Goal: Task Accomplishment & Management: Use online tool/utility

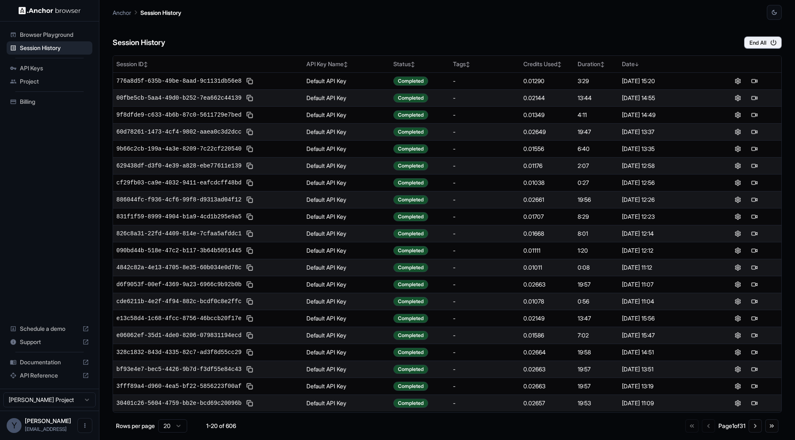
click at [368, 14] on div "Anchor Session History" at bounding box center [447, 10] width 669 height 20
click at [758, 38] on button "End All" at bounding box center [763, 42] width 38 height 12
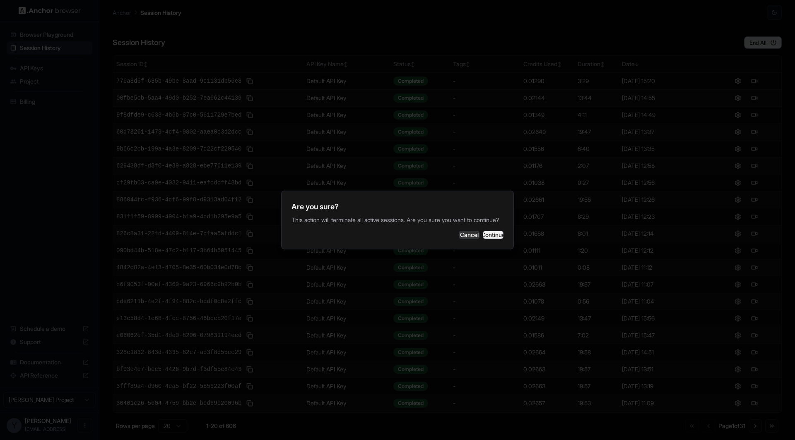
click at [483, 238] on button "Continue" at bounding box center [493, 235] width 21 height 8
